Goal: Task Accomplishment & Management: Use online tool/utility

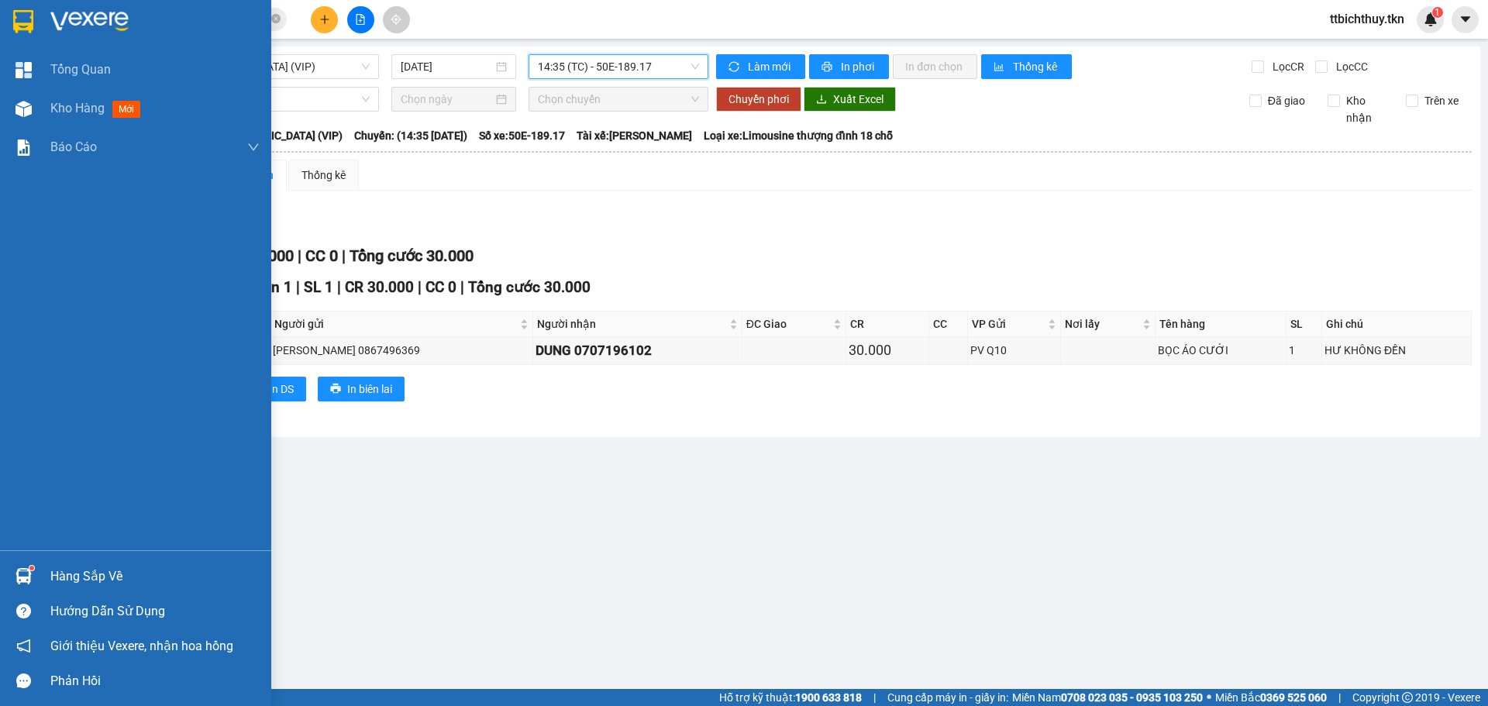
click at [92, 584] on div "Hàng sắp về" at bounding box center [154, 576] width 209 height 23
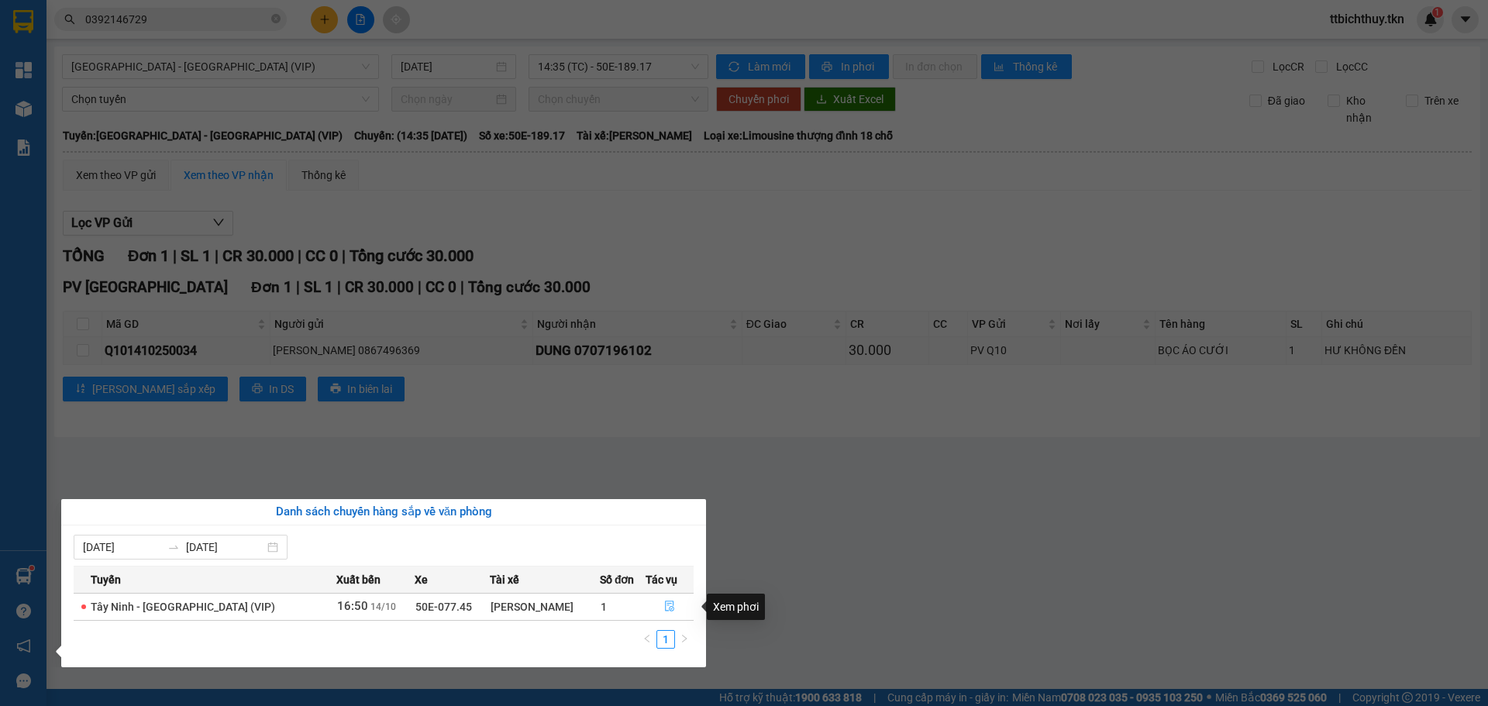
click at [666, 611] on icon "file-done" at bounding box center [669, 606] width 9 height 11
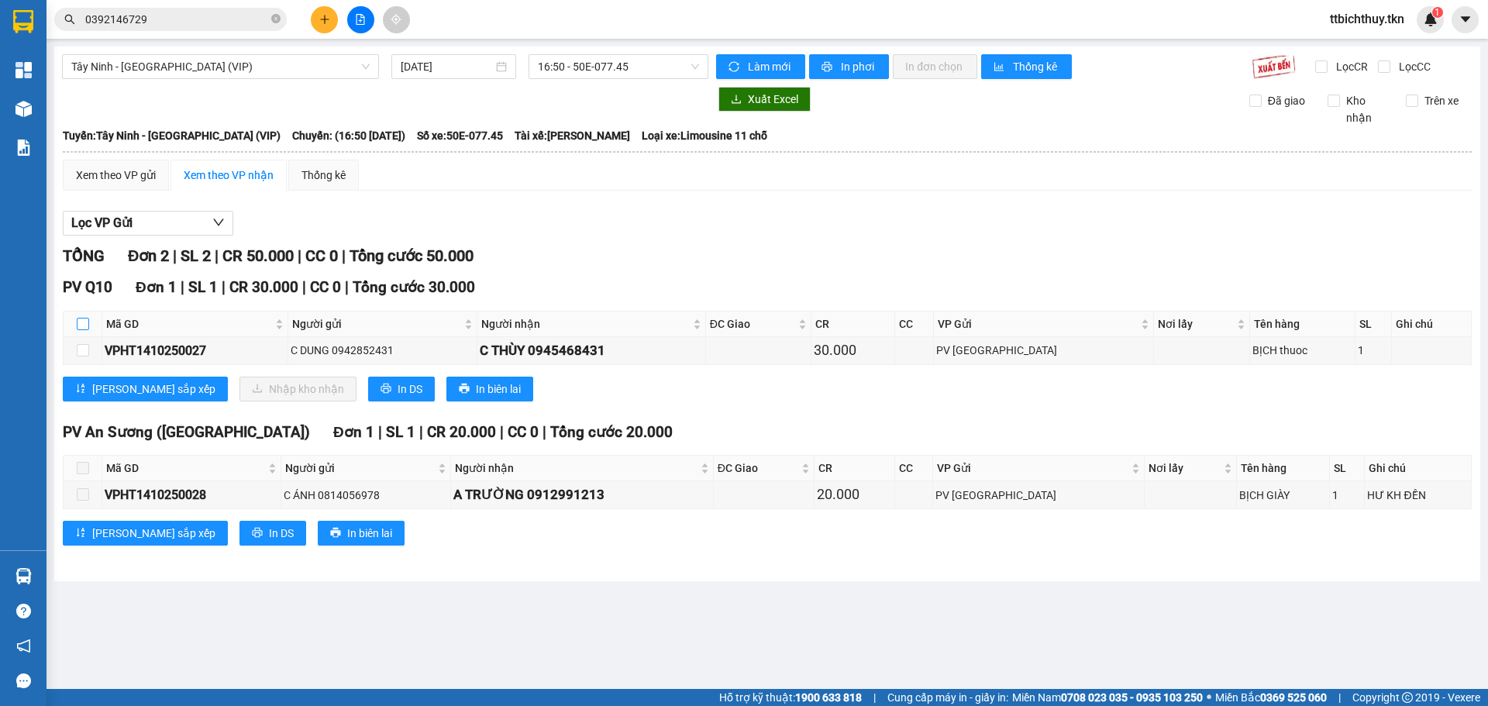
click at [80, 325] on input "checkbox" at bounding box center [83, 324] width 12 height 12
checkbox input "true"
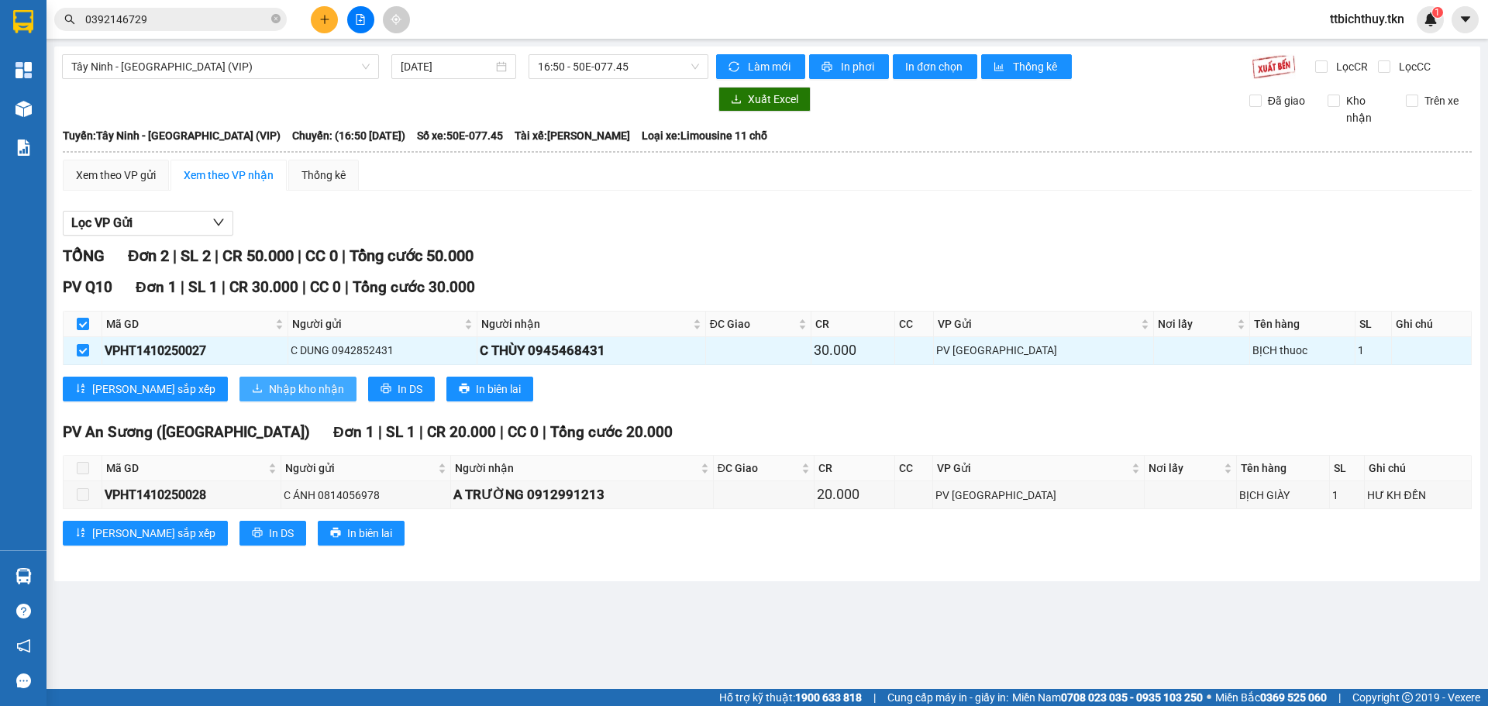
click at [269, 388] on span "Nhập kho nhận" at bounding box center [306, 389] width 75 height 17
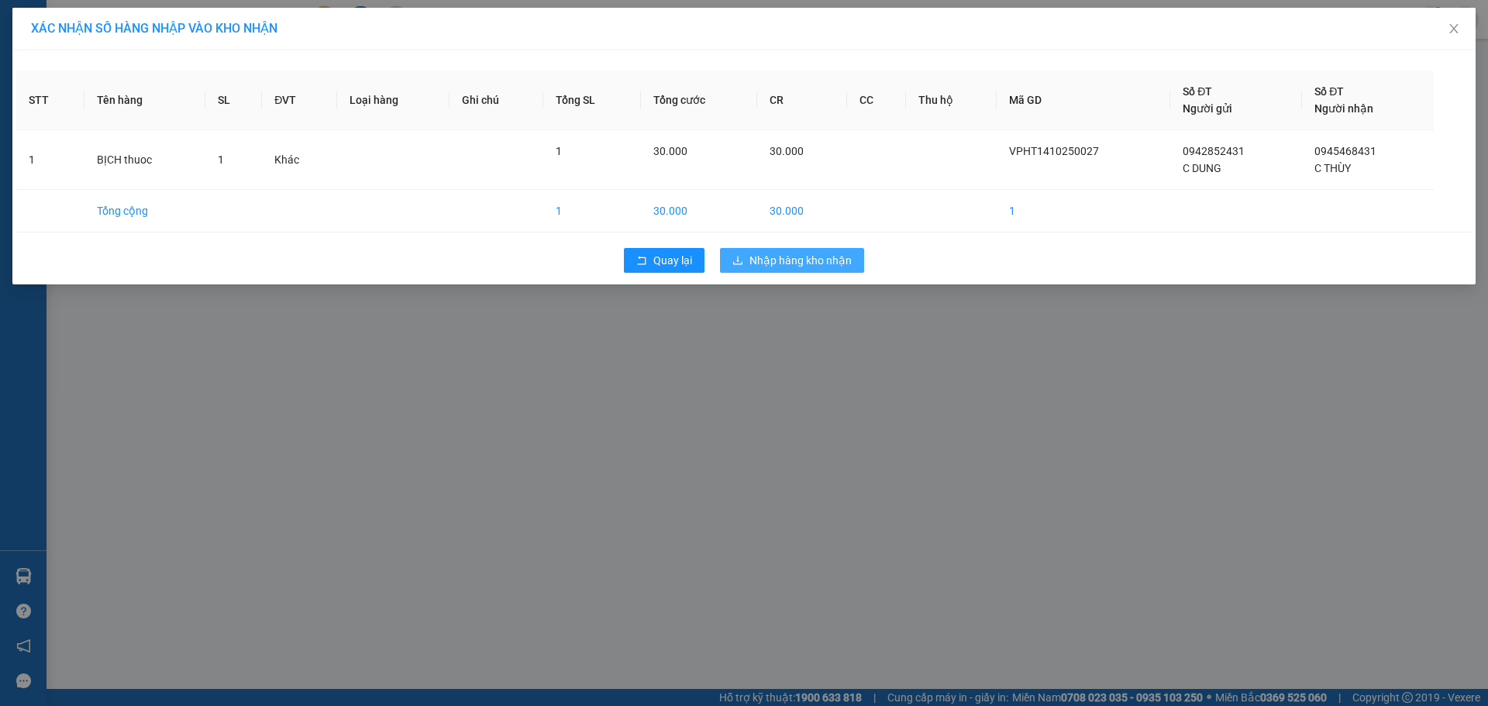
click at [839, 254] on span "Nhập hàng kho nhận" at bounding box center [800, 260] width 102 height 17
